Goal: Task Accomplishment & Management: Complete application form

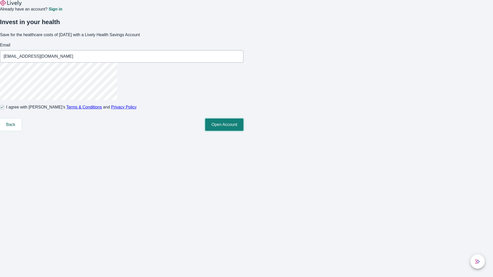
click at [243, 131] on button "Open Account" at bounding box center [224, 125] width 38 height 12
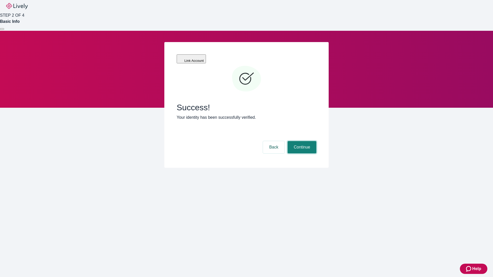
click at [301, 141] on button "Continue" at bounding box center [301, 147] width 29 height 12
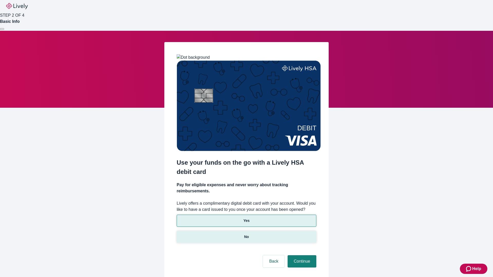
click at [246, 234] on p "No" at bounding box center [246, 236] width 5 height 5
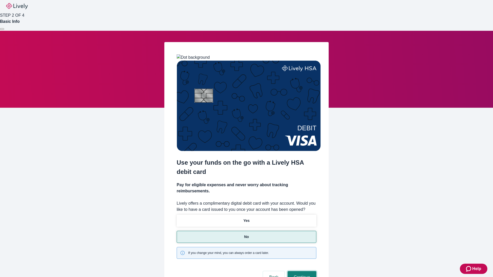
click at [301, 271] on button "Continue" at bounding box center [301, 277] width 29 height 12
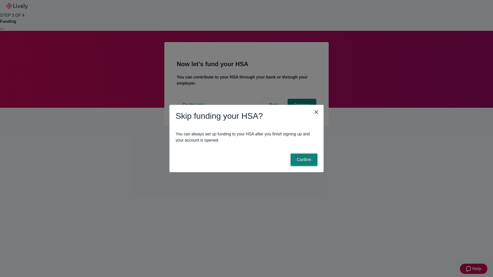
click at [303, 160] on button "Confirm" at bounding box center [303, 160] width 27 height 12
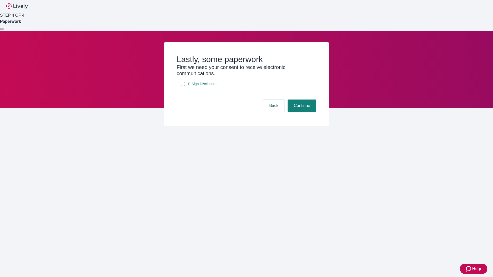
click at [183, 86] on input "E-Sign Disclosure" at bounding box center [183, 84] width 4 height 4
checkbox input "true"
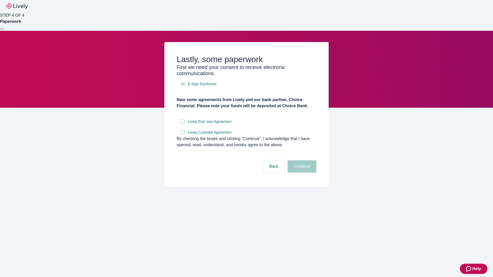
click at [183, 124] on input "Lively End User Agreement" at bounding box center [183, 122] width 4 height 4
checkbox input "true"
click at [183, 134] on input "Lively Custodial Agreement" at bounding box center [183, 132] width 4 height 4
checkbox input "true"
click at [301, 173] on button "Continue" at bounding box center [301, 166] width 29 height 12
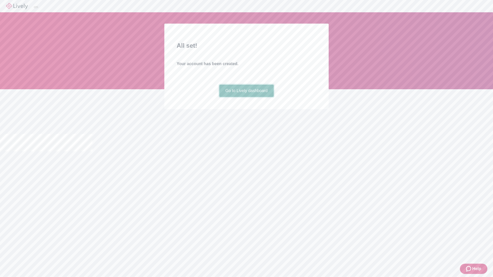
click at [246, 97] on link "Go to Lively dashboard" at bounding box center [246, 91] width 55 height 12
